Goal: Find specific page/section: Find specific page/section

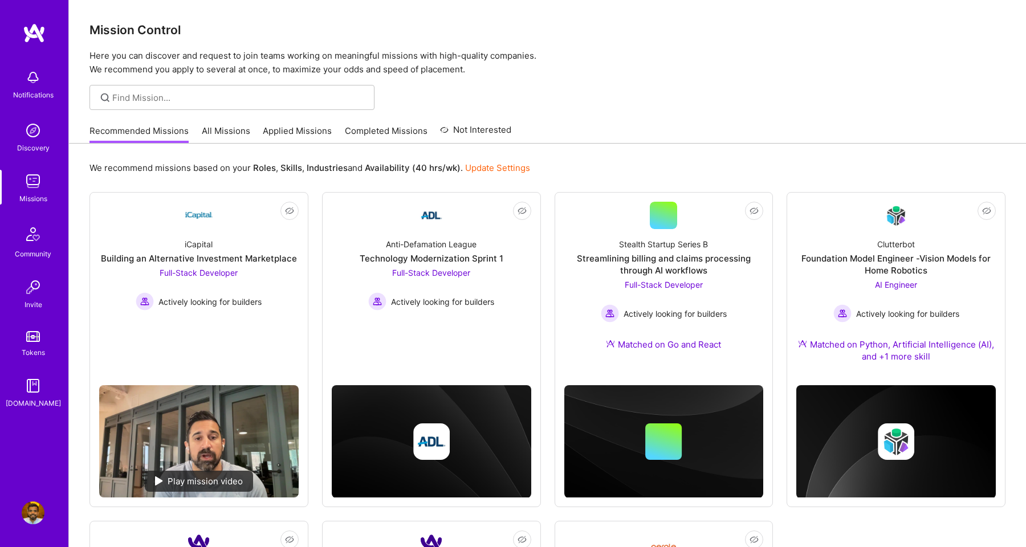
click at [284, 135] on link "Applied Missions" at bounding box center [297, 134] width 69 height 19
